Goal: Task Accomplishment & Management: Use online tool/utility

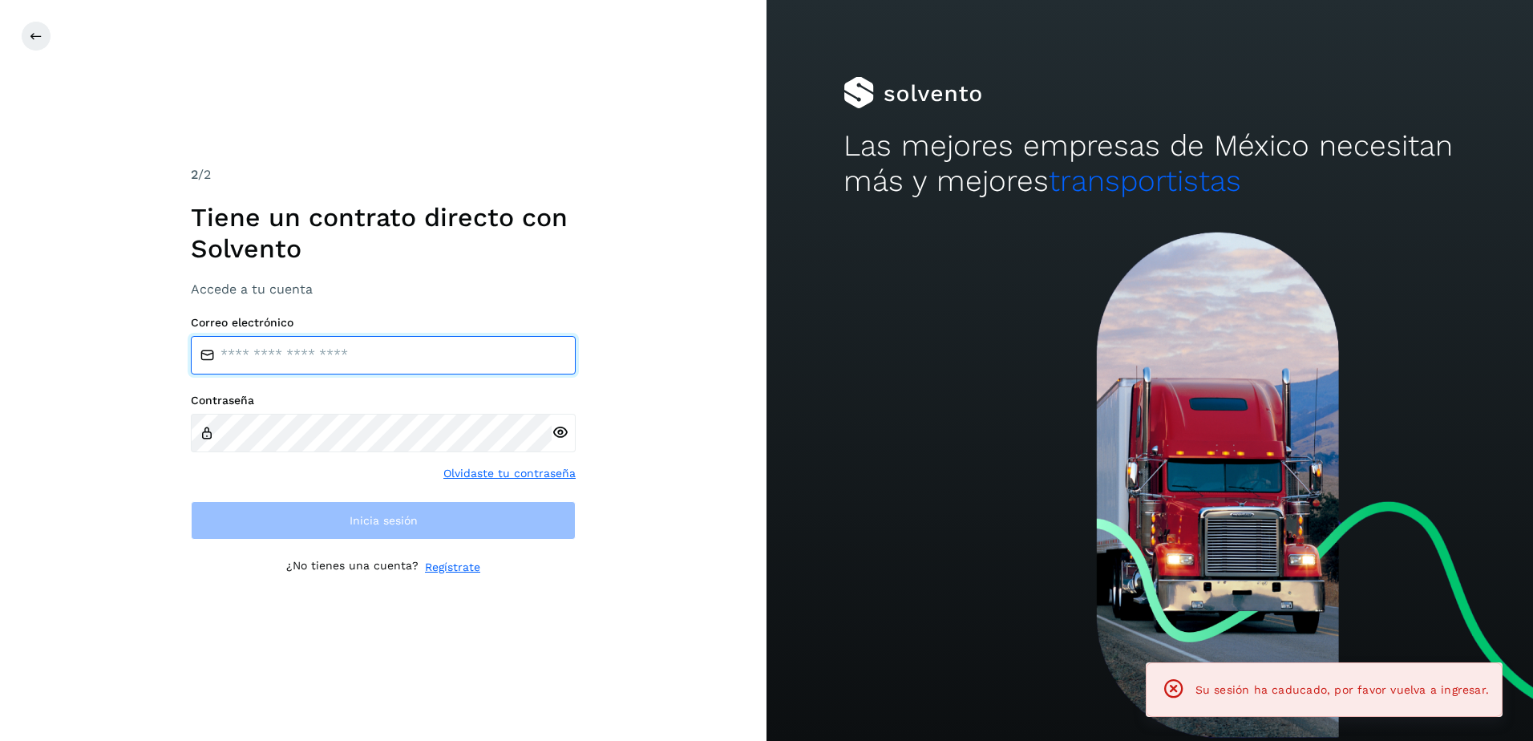
type input "**********"
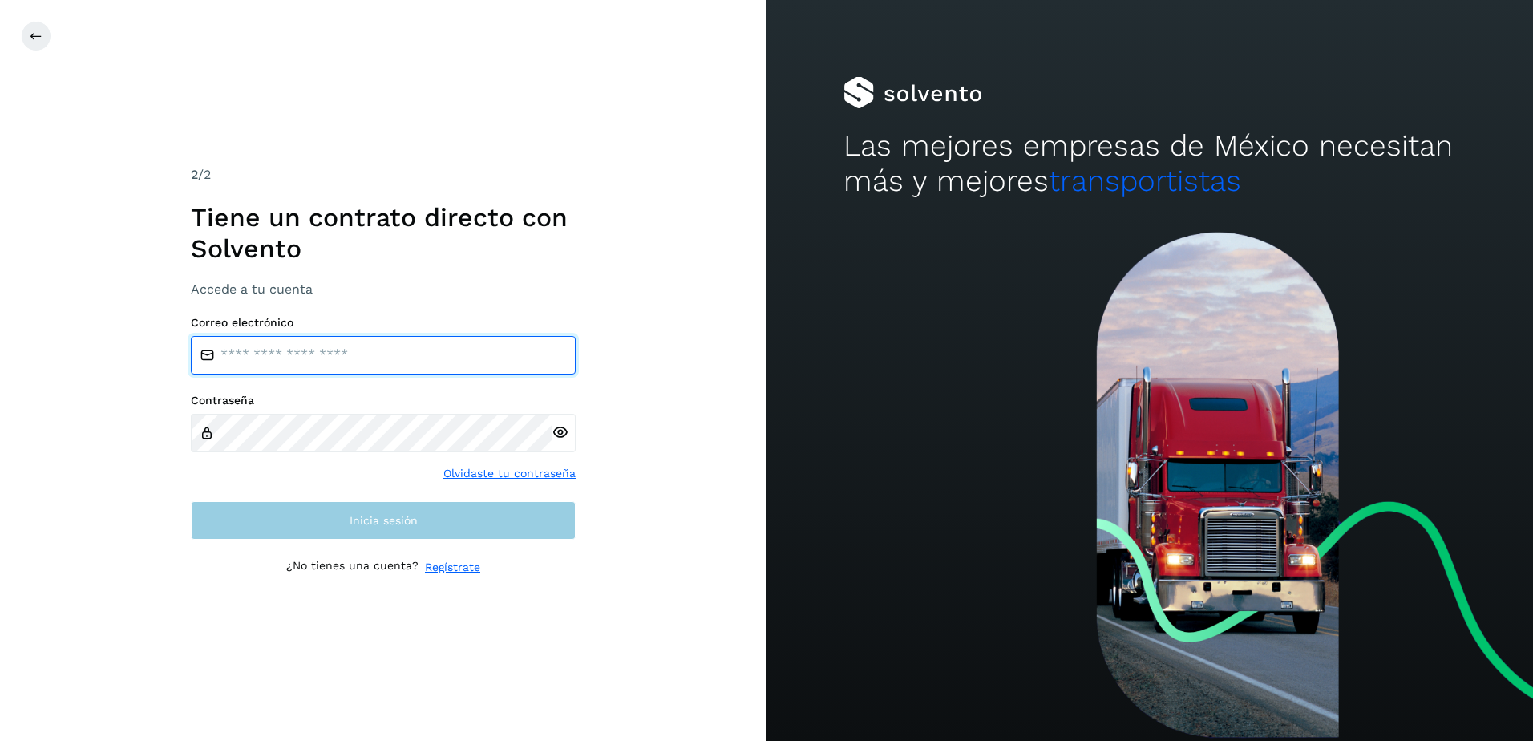
type input "**********"
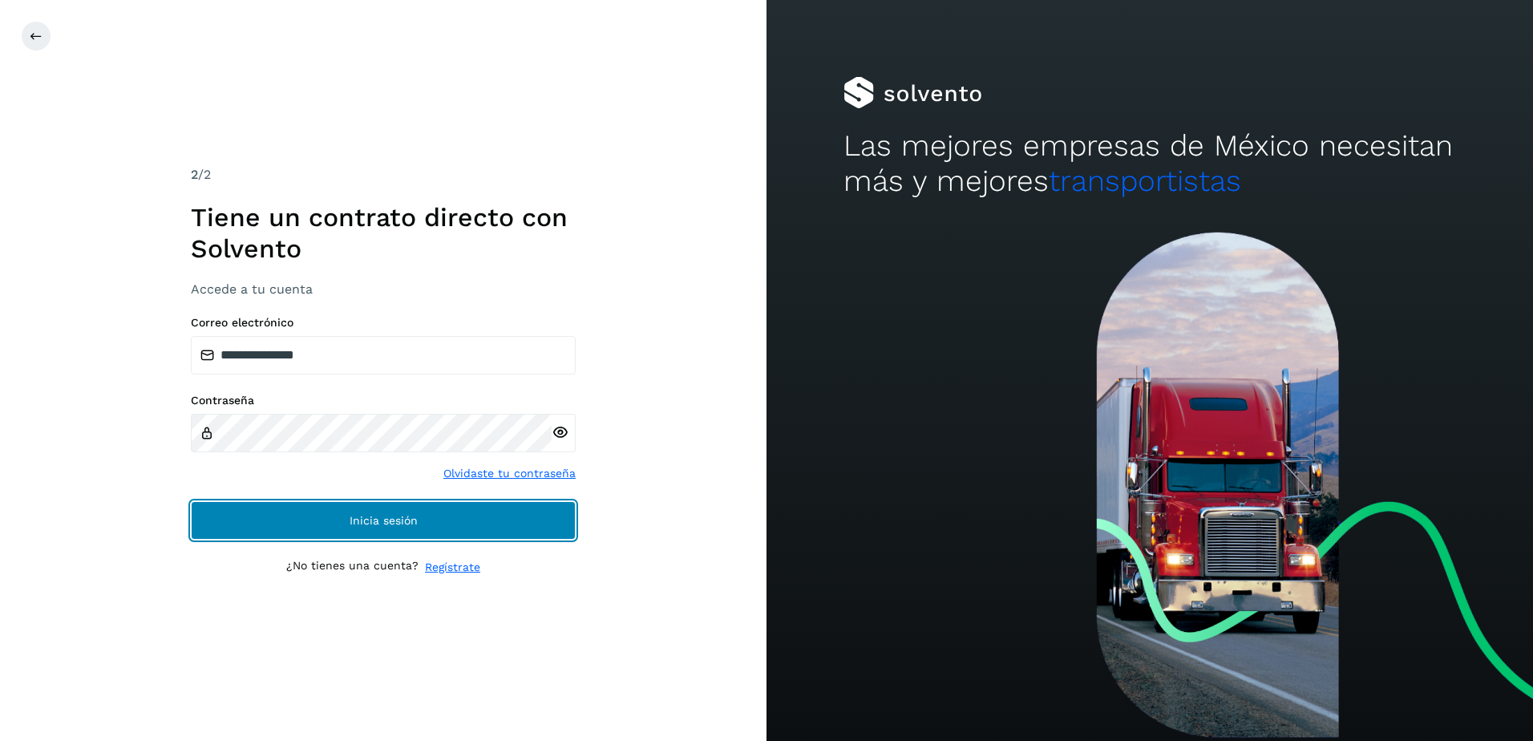
click at [452, 515] on button "Inicia sesión" at bounding box center [383, 520] width 385 height 38
click at [492, 532] on button "Inicia sesión" at bounding box center [383, 520] width 385 height 38
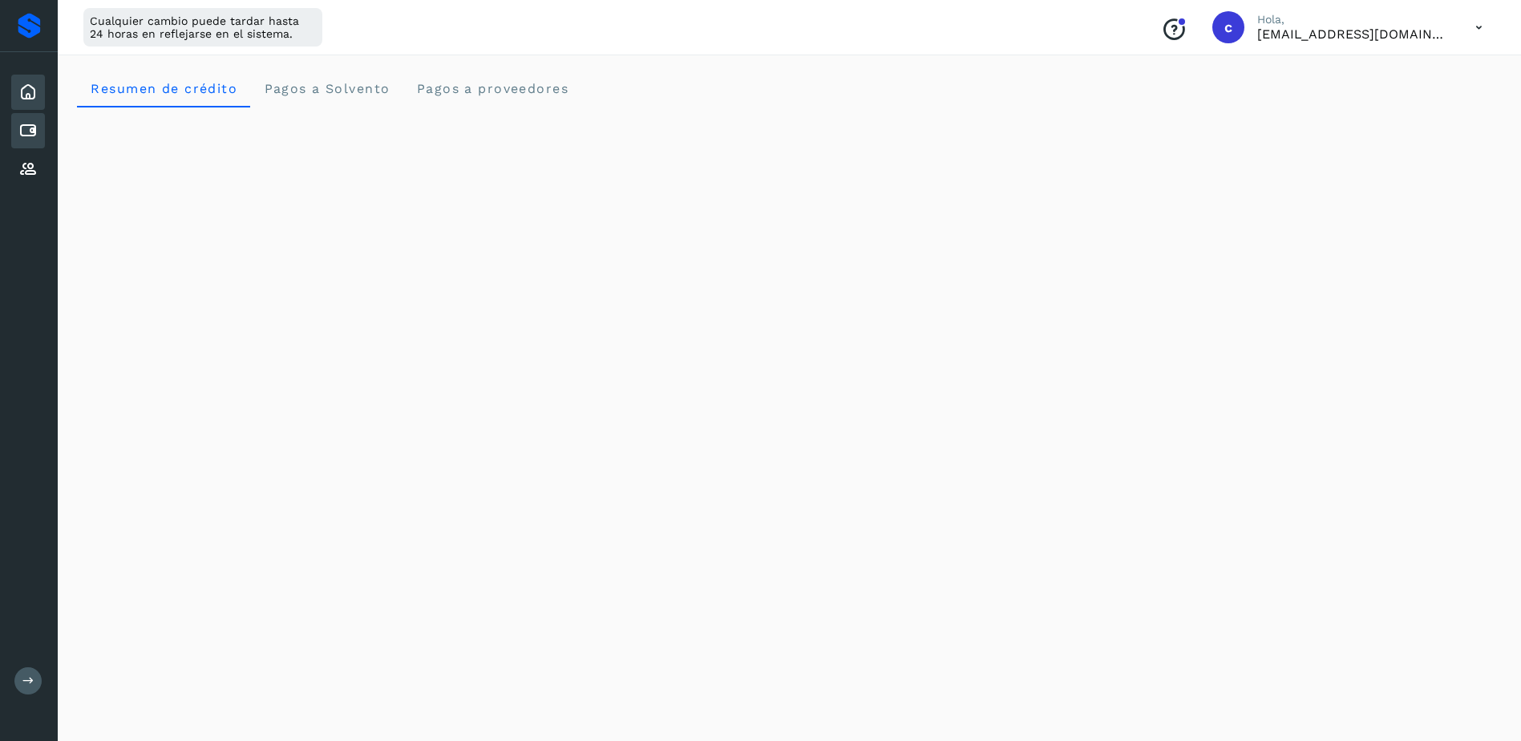
click at [26, 137] on icon at bounding box center [27, 130] width 19 height 19
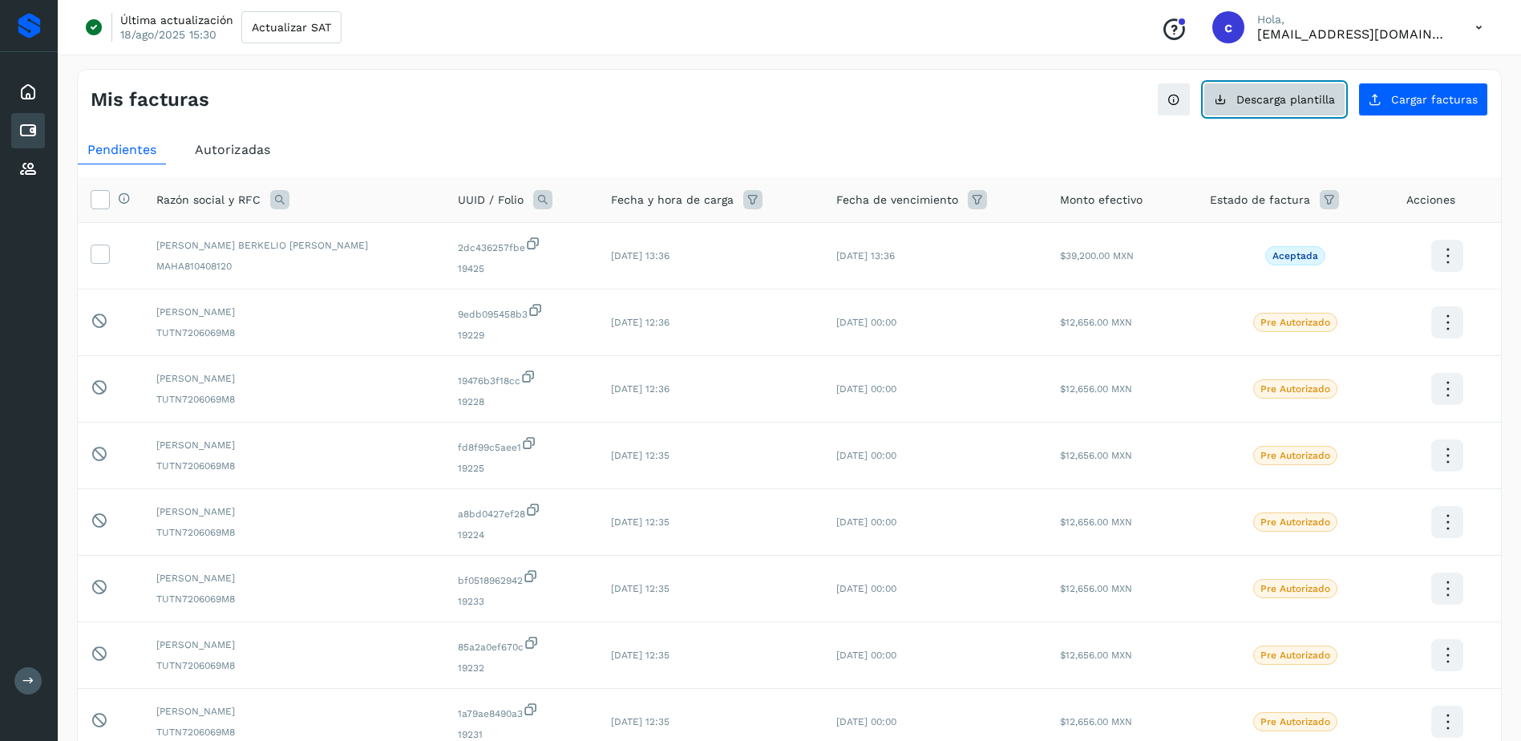
click at [1252, 109] on button "Descarga plantilla" at bounding box center [1275, 100] width 142 height 34
click at [23, 127] on icon at bounding box center [27, 130] width 19 height 19
click at [282, 202] on icon at bounding box center [279, 199] width 19 height 19
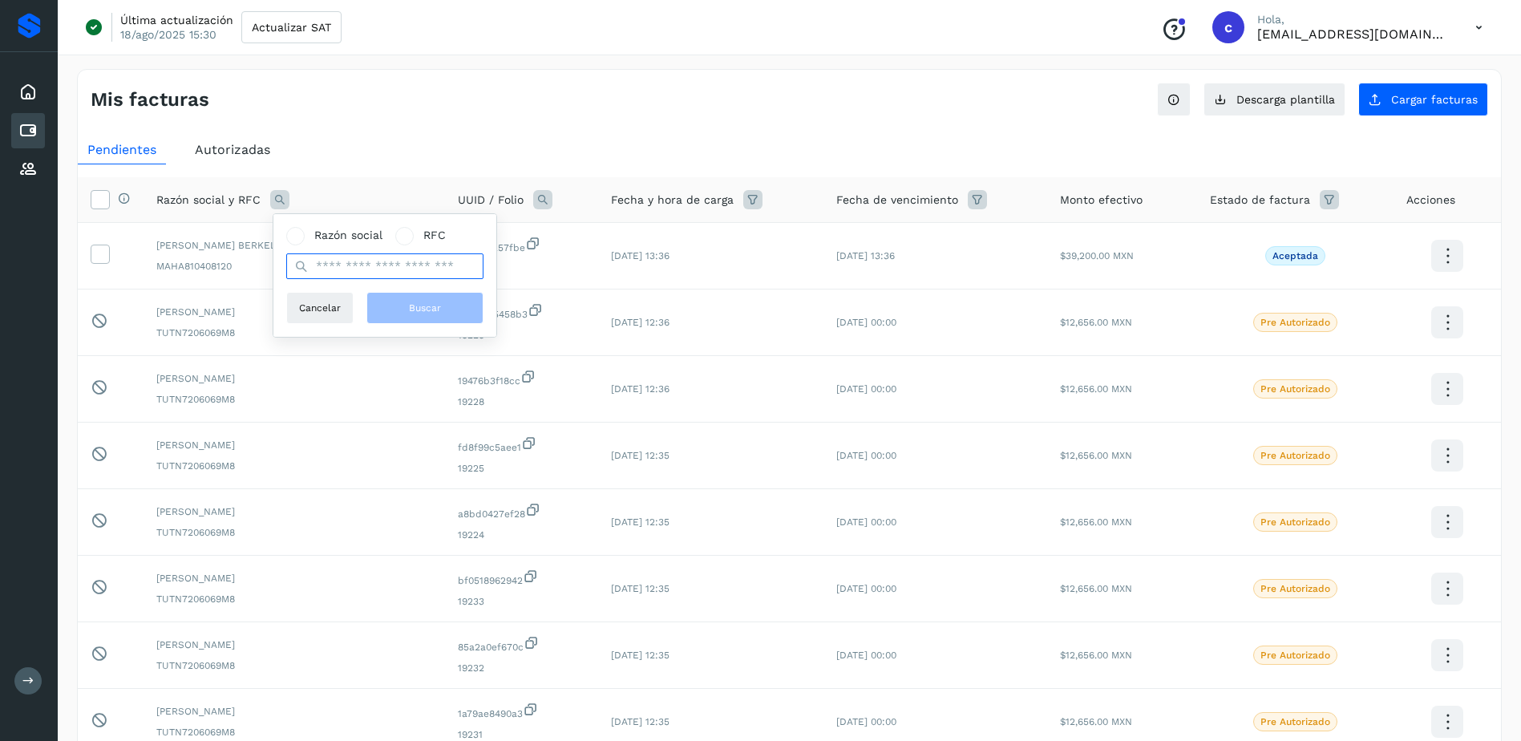
click at [407, 260] on input "text" at bounding box center [384, 266] width 197 height 26
click at [15, 161] on div "Proveedores" at bounding box center [28, 169] width 34 height 35
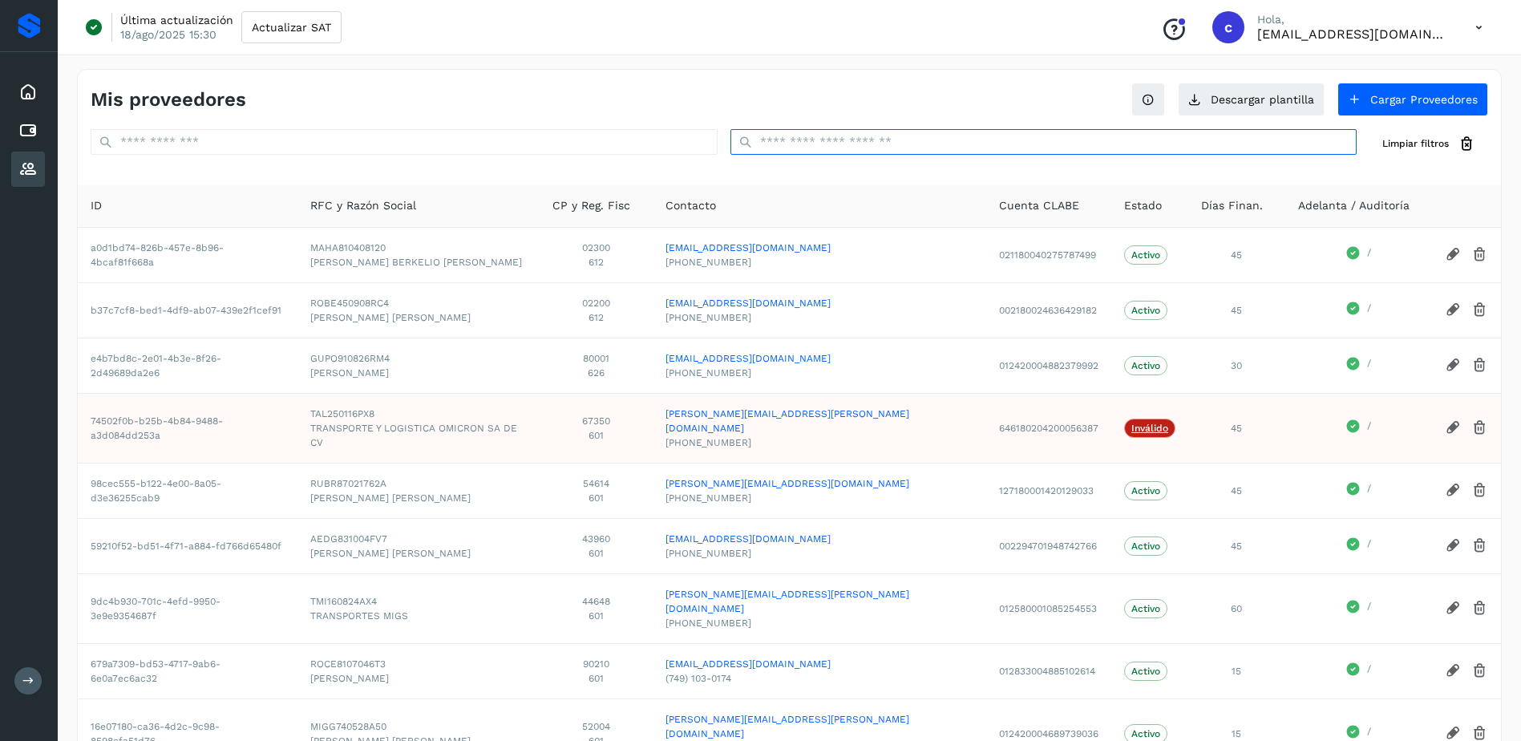
click at [796, 133] on input "text" at bounding box center [1044, 142] width 627 height 26
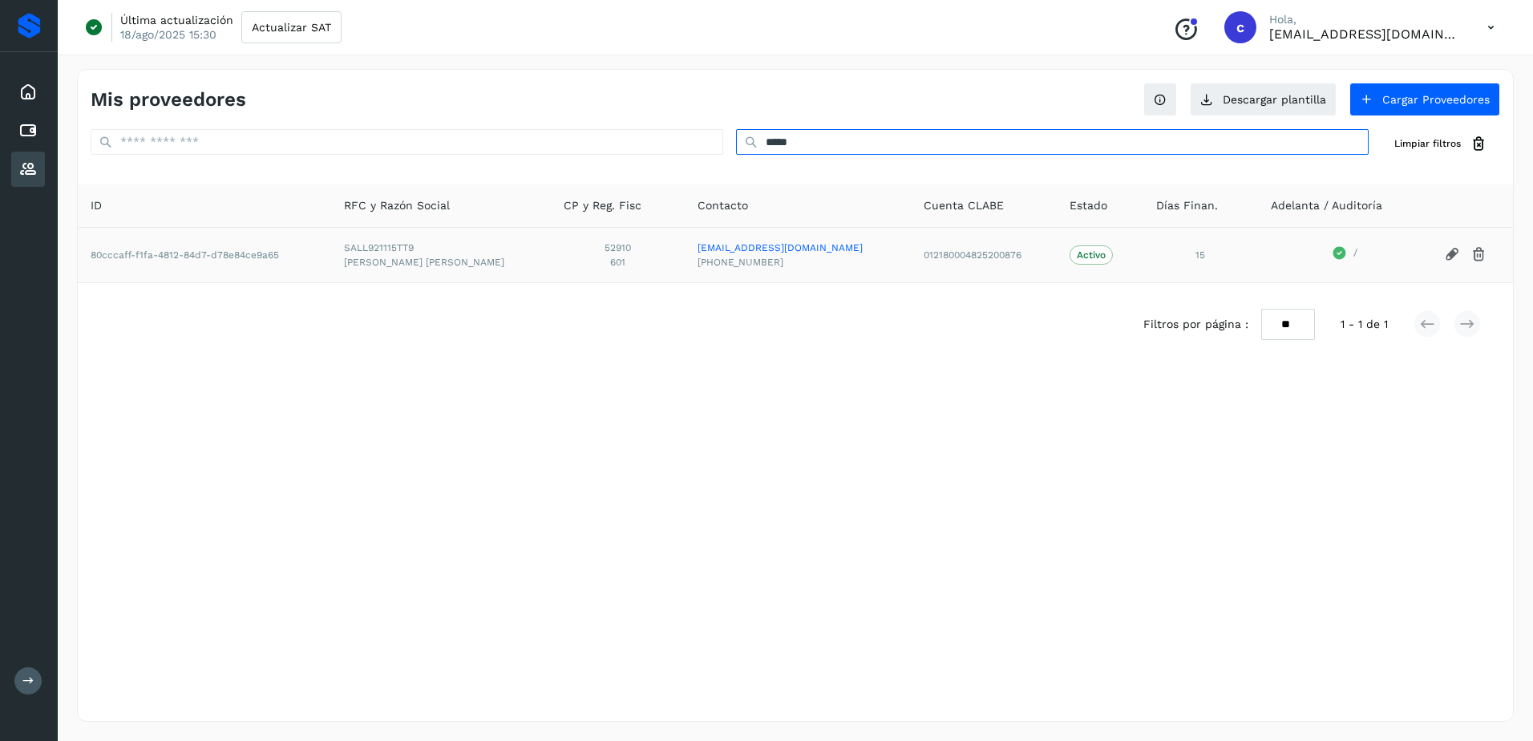
type input "*****"
drag, startPoint x: 358, startPoint y: 245, endPoint x: 443, endPoint y: 243, distance: 85.0
click at [443, 243] on td "SALL921115TT9 LUIS FELIPE SALAMANCA LOPEZ" at bounding box center [441, 254] width 220 height 55
copy span "SALL921115TT9"
click at [26, 128] on icon at bounding box center [27, 130] width 19 height 19
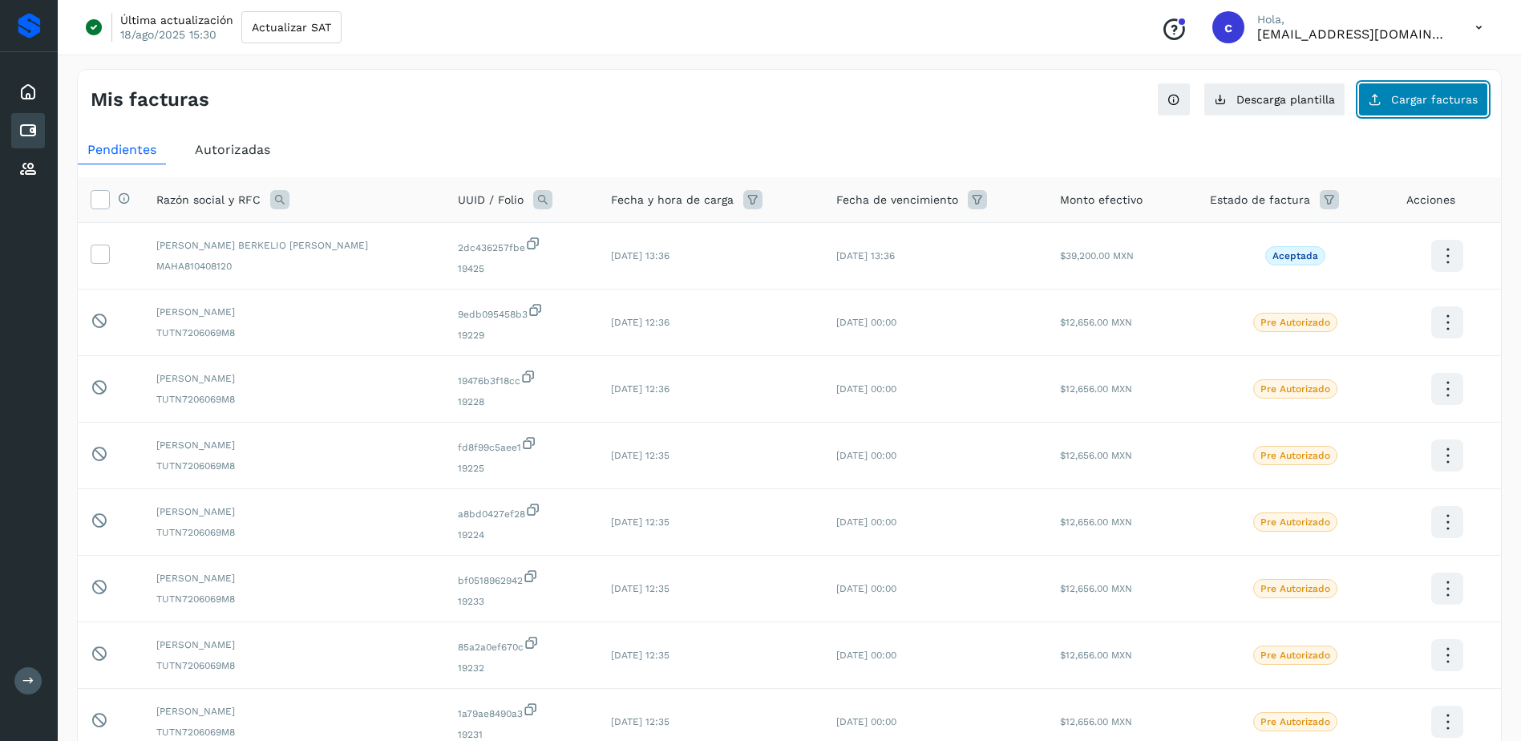
click at [1447, 101] on span "Cargar facturas" at bounding box center [1435, 99] width 87 height 11
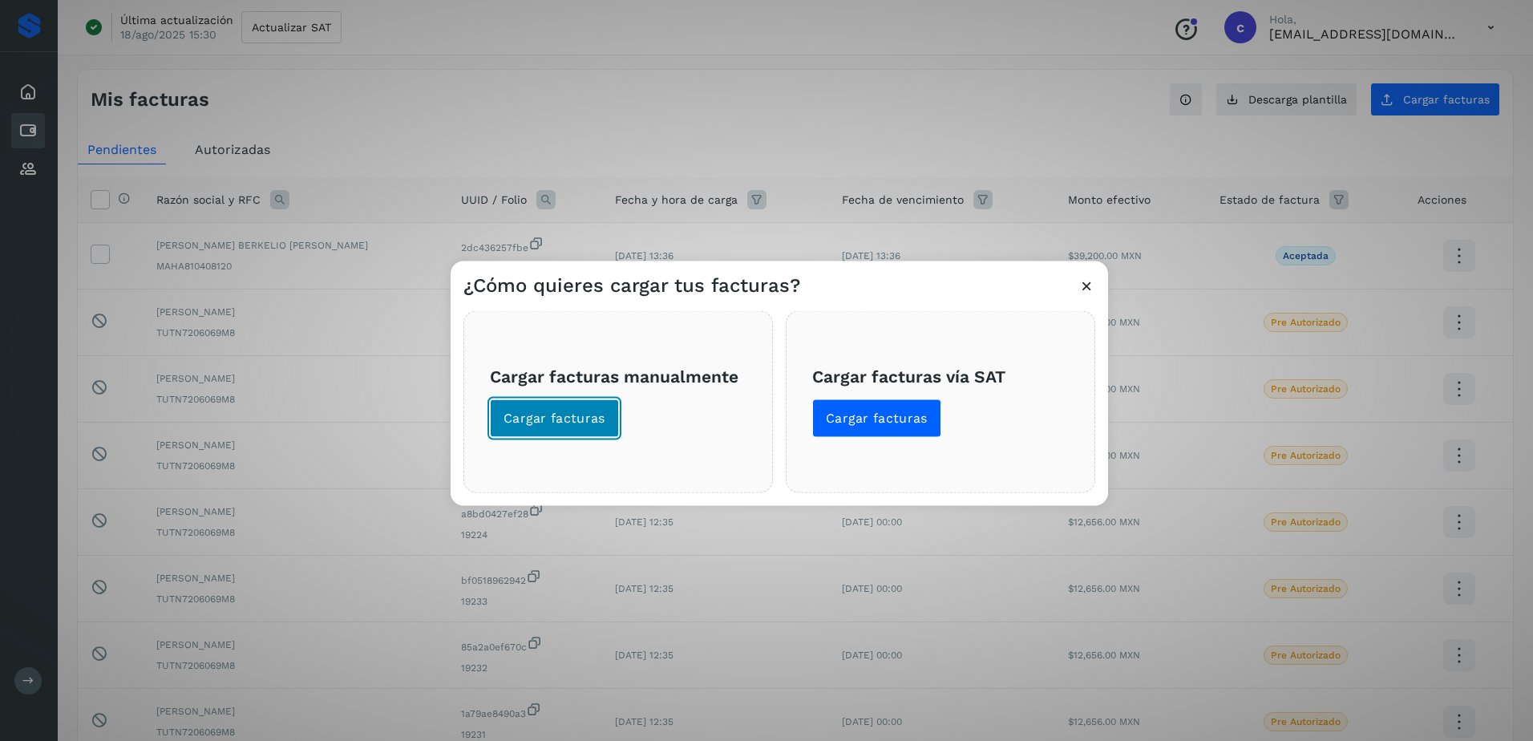
click at [574, 405] on button "Cargar facturas" at bounding box center [554, 418] width 129 height 38
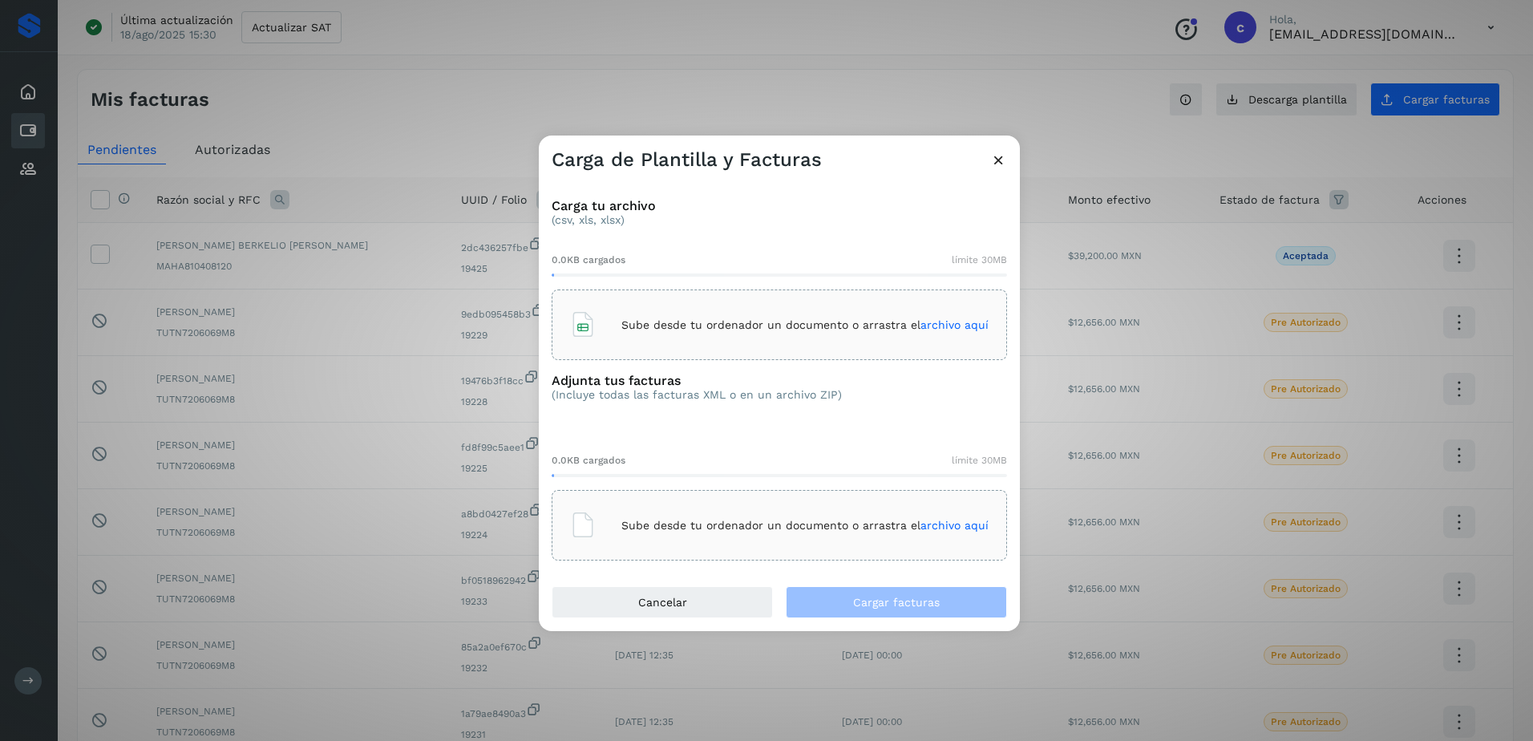
click at [678, 320] on p "Sube desde tu ordenador un documento o arrastra el archivo aquí" at bounding box center [805, 325] width 367 height 14
click at [776, 535] on div "Sube desde tu ordenador un documento o arrastra el archivo aquí" at bounding box center [779, 525] width 419 height 43
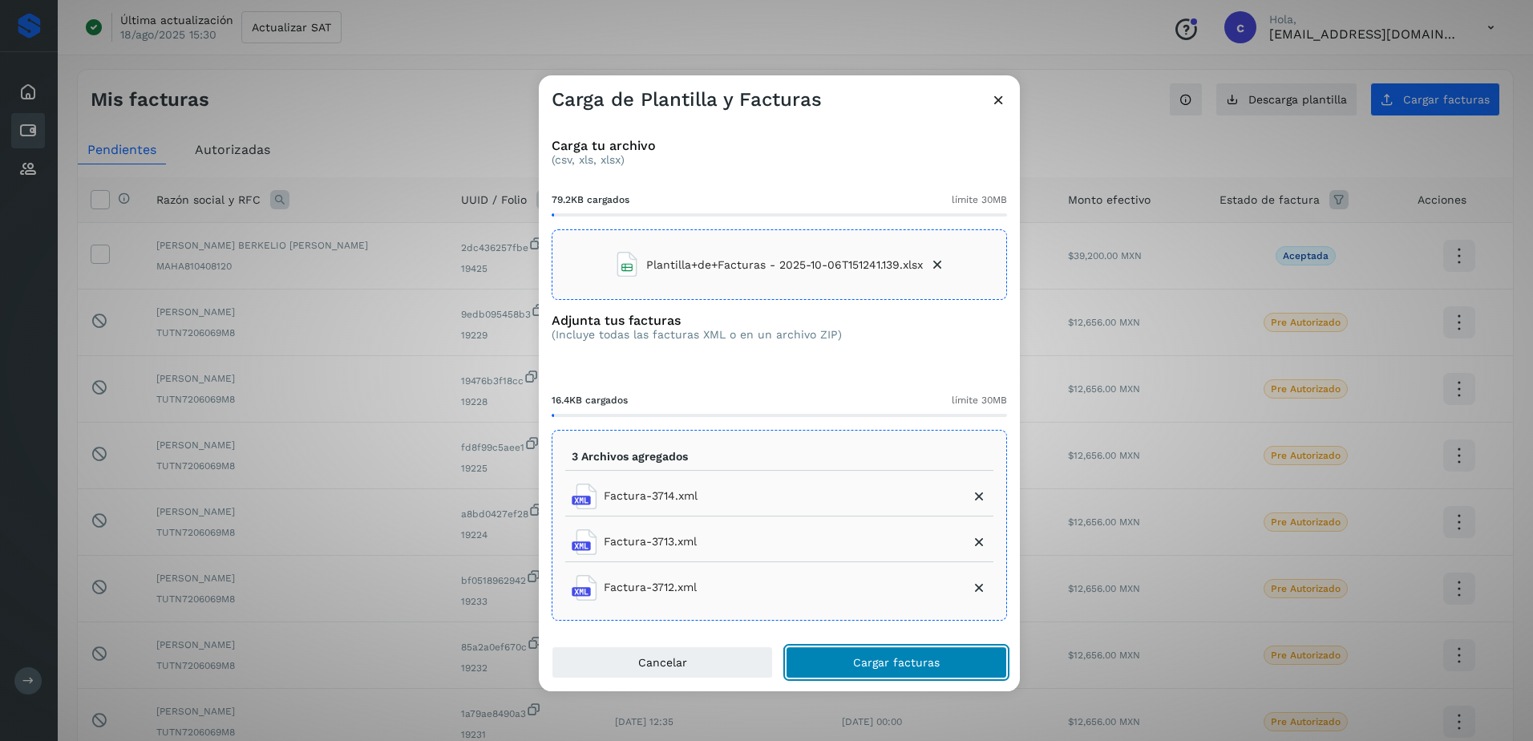
click at [891, 655] on button "Cargar facturas" at bounding box center [896, 662] width 221 height 32
